Goal: Communication & Community: Share content

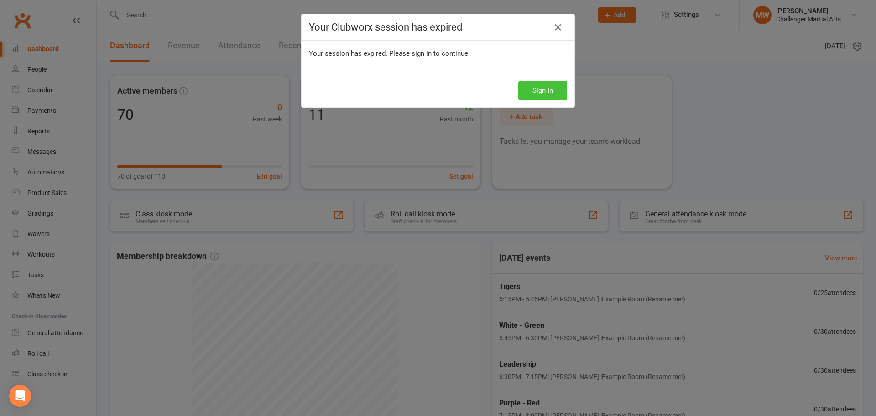
click at [547, 91] on button "Sign In" at bounding box center [542, 90] width 49 height 19
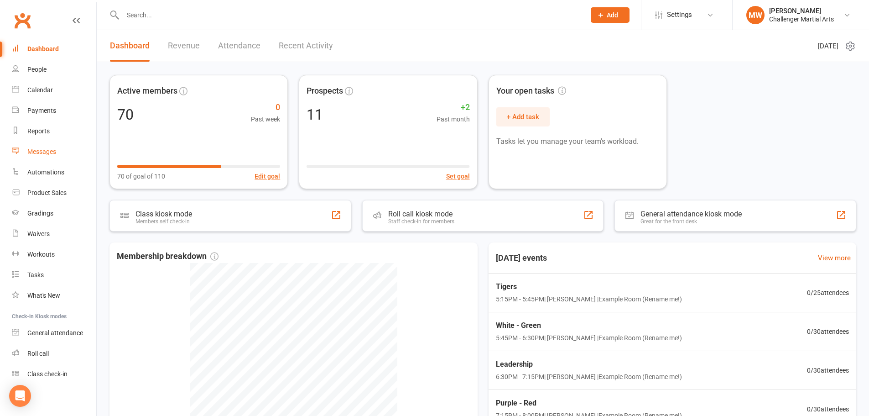
click at [51, 157] on link "Messages" at bounding box center [54, 151] width 84 height 21
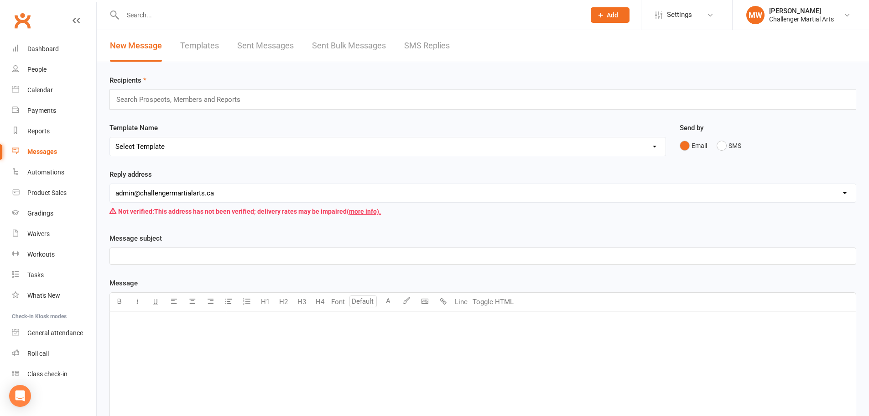
click at [175, 101] on input "text" at bounding box center [182, 100] width 134 height 12
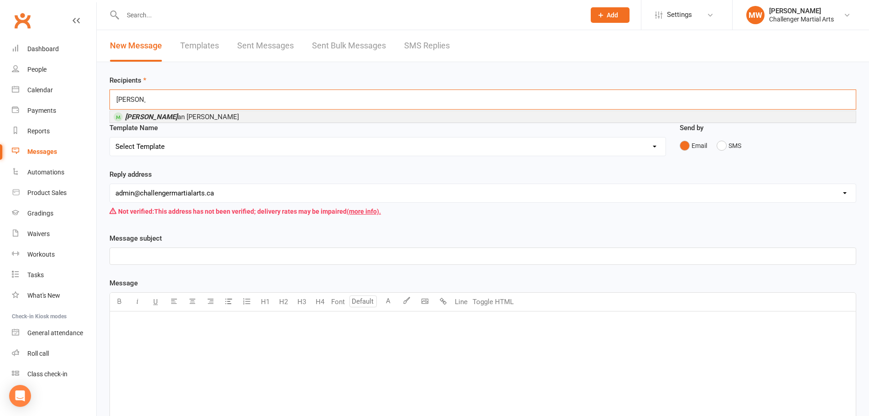
type input "raskar"
click at [177, 115] on li "Raskar an Brar" at bounding box center [483, 116] width 746 height 11
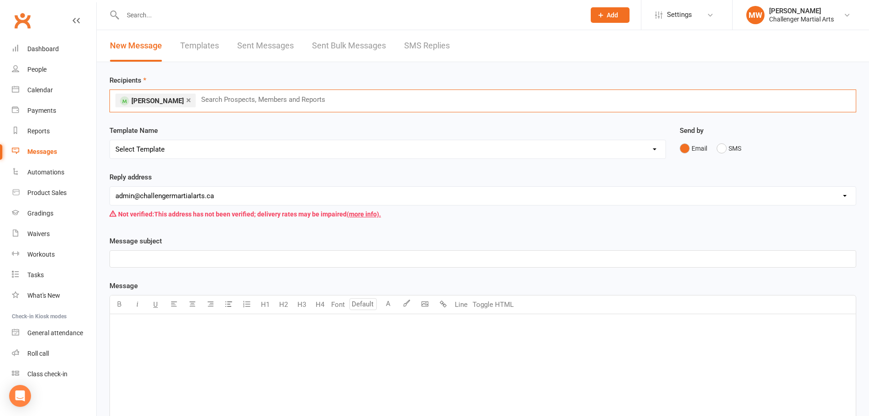
click at [146, 254] on p "﻿" at bounding box center [482, 258] width 735 height 11
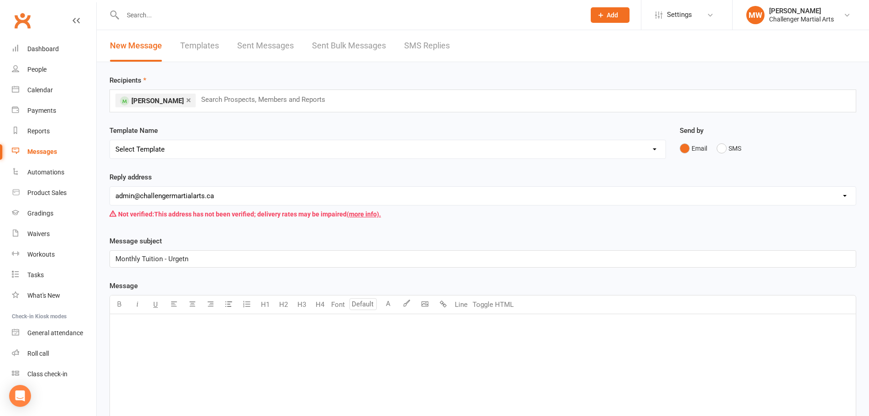
click at [207, 261] on p "Monthly Tuition - Urgetn" at bounding box center [482, 258] width 735 height 11
click at [195, 330] on p "﻿" at bounding box center [482, 325] width 735 height 11
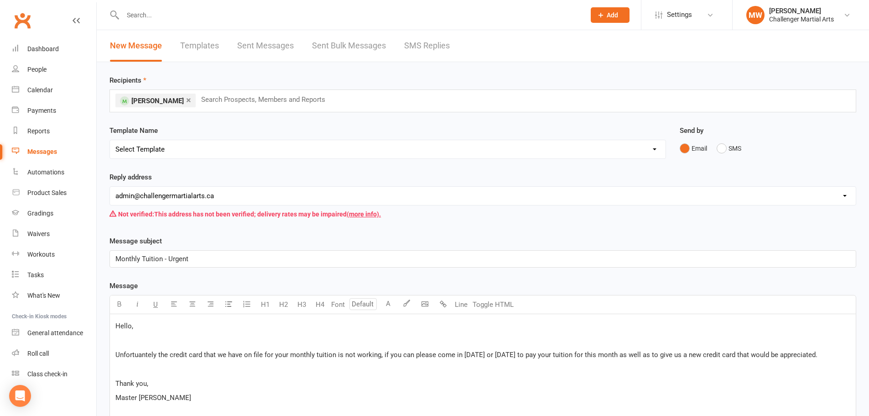
click at [130, 354] on span "Unfortuantely the credit card that we have on file for your monthly tuition is …" at bounding box center [466, 354] width 702 height 8
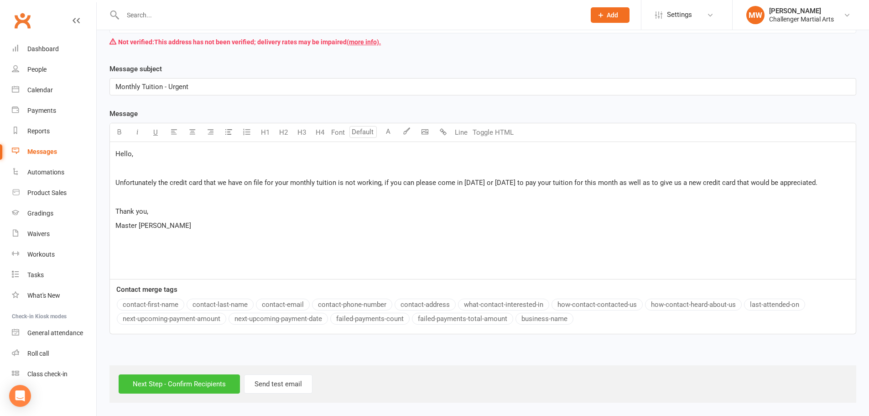
click at [167, 383] on input "Next Step - Confirm Recipients" at bounding box center [179, 383] width 121 height 19
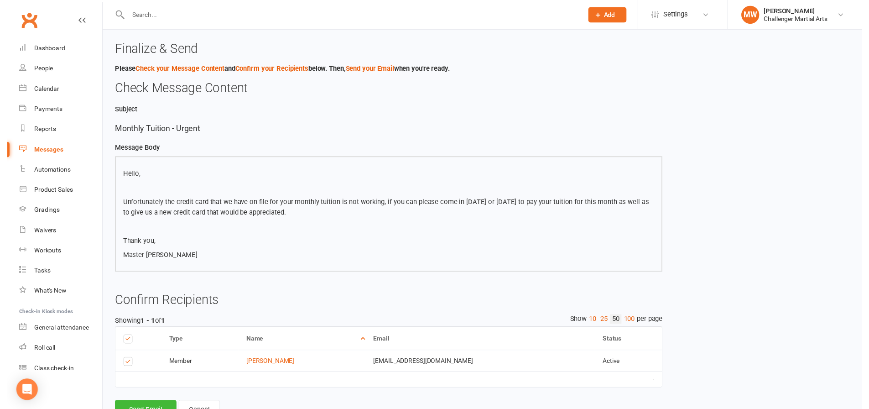
scroll to position [36, 0]
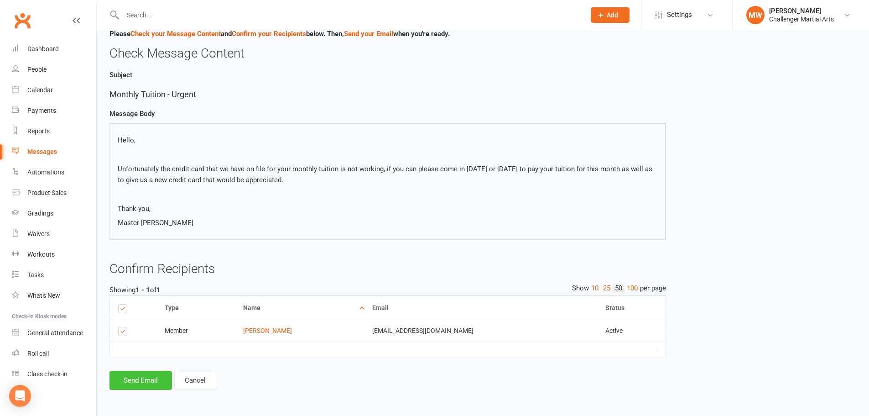
click at [136, 377] on button "Send Email" at bounding box center [140, 379] width 62 height 19
